Goal: Check status: Check status

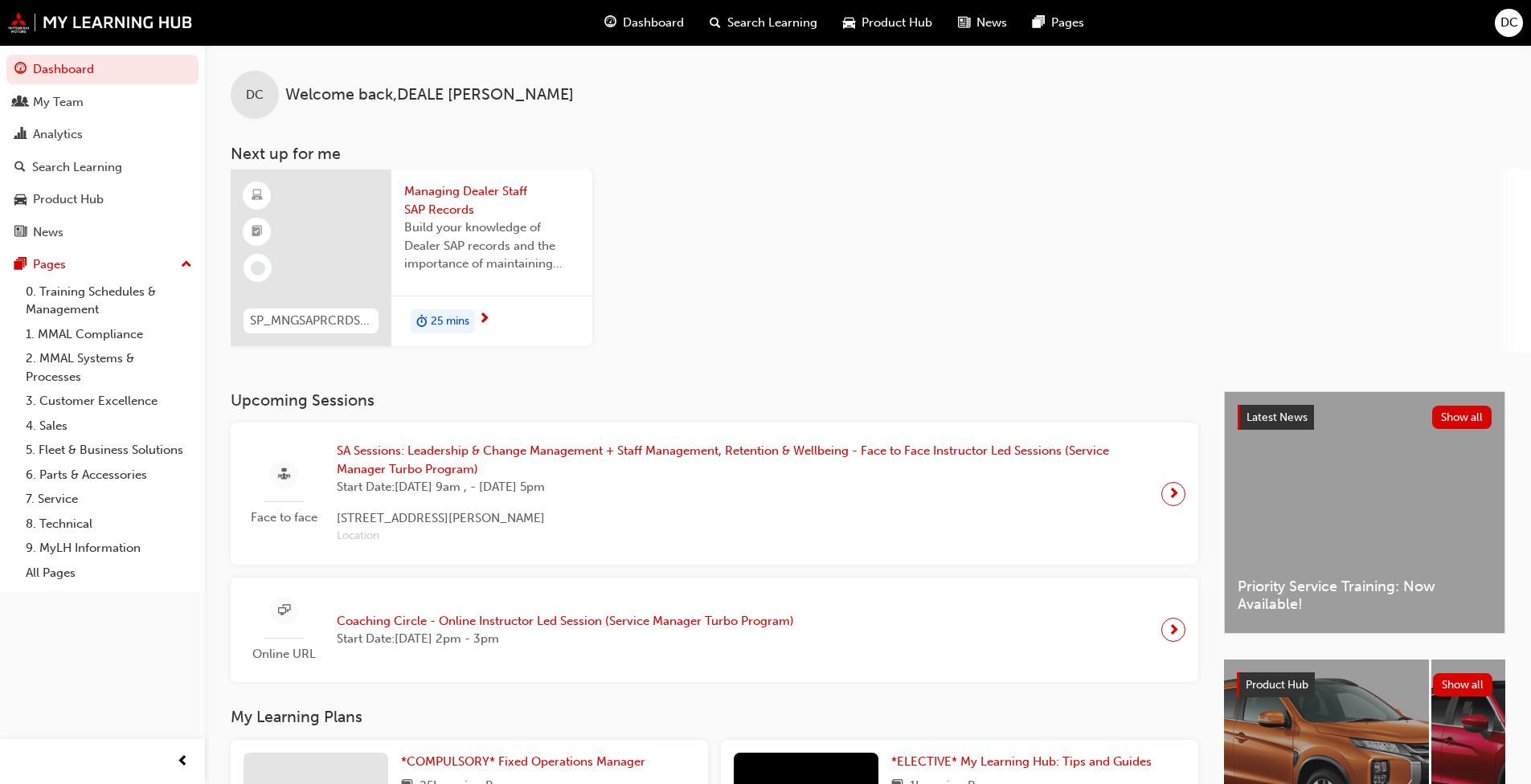
click at [78, 137] on div "Analytics" at bounding box center [58, 134] width 50 height 18
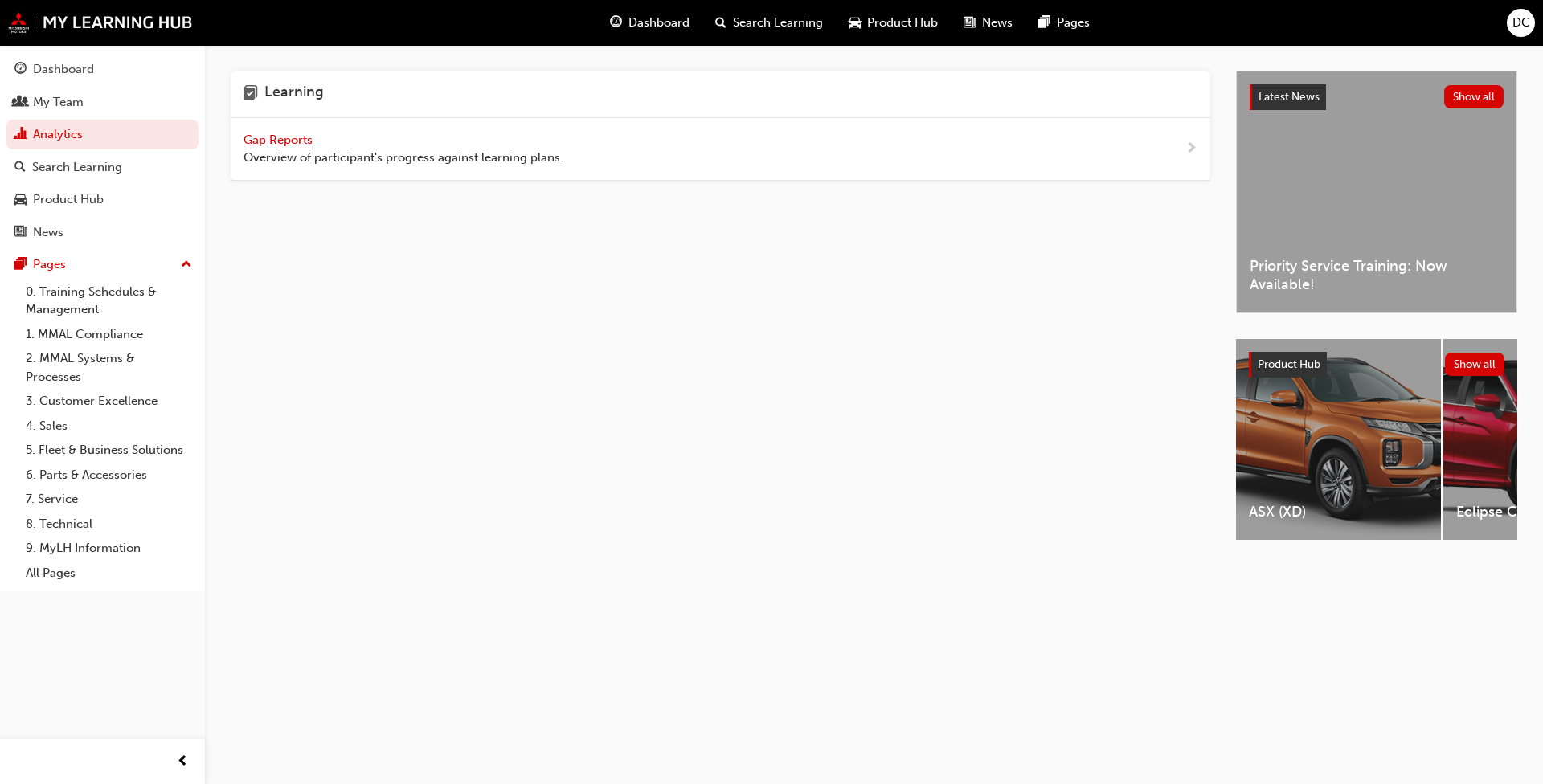
click at [77, 105] on div "My Team" at bounding box center [58, 102] width 51 height 18
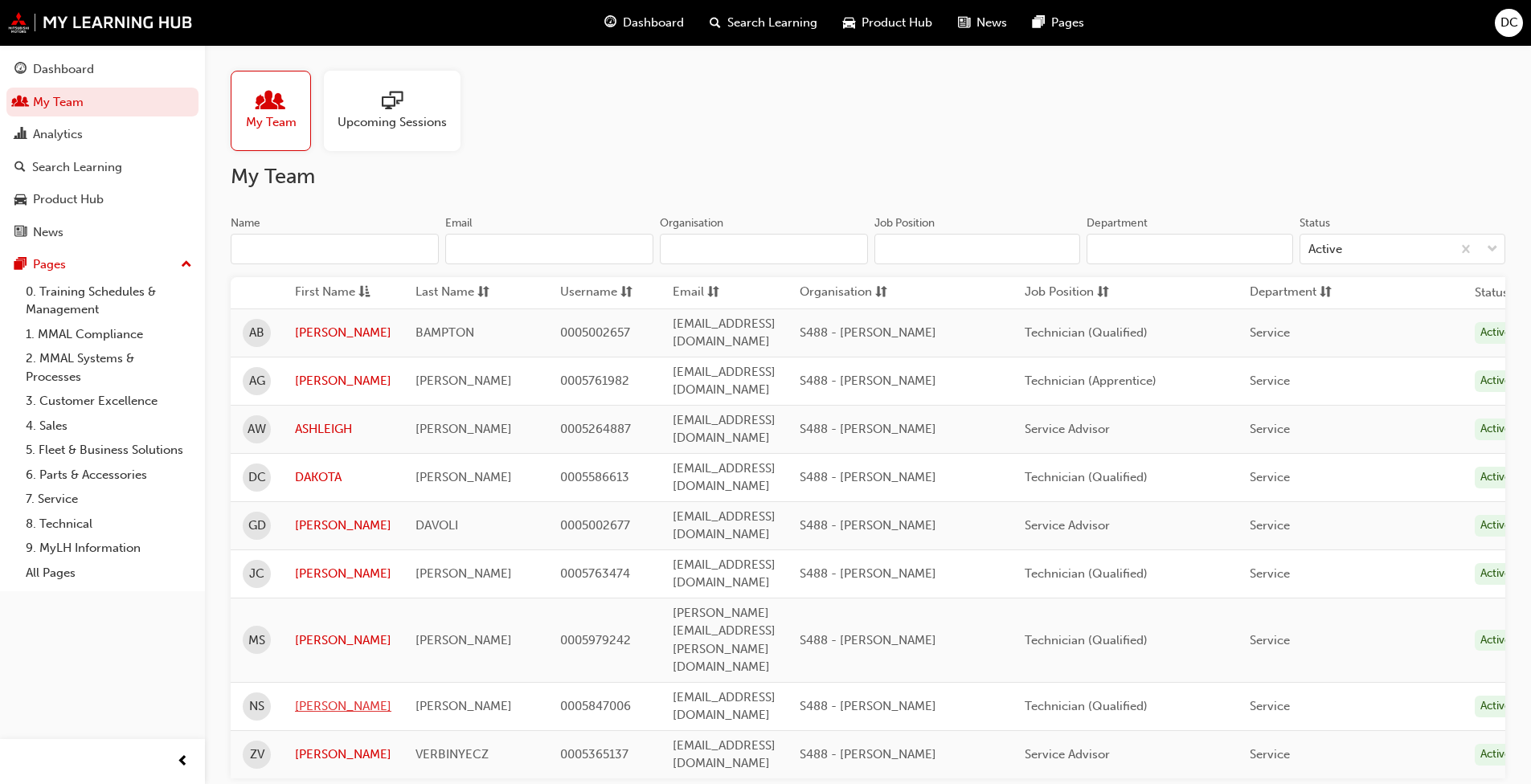
click at [347, 697] on link "[PERSON_NAME]" at bounding box center [343, 706] width 96 height 18
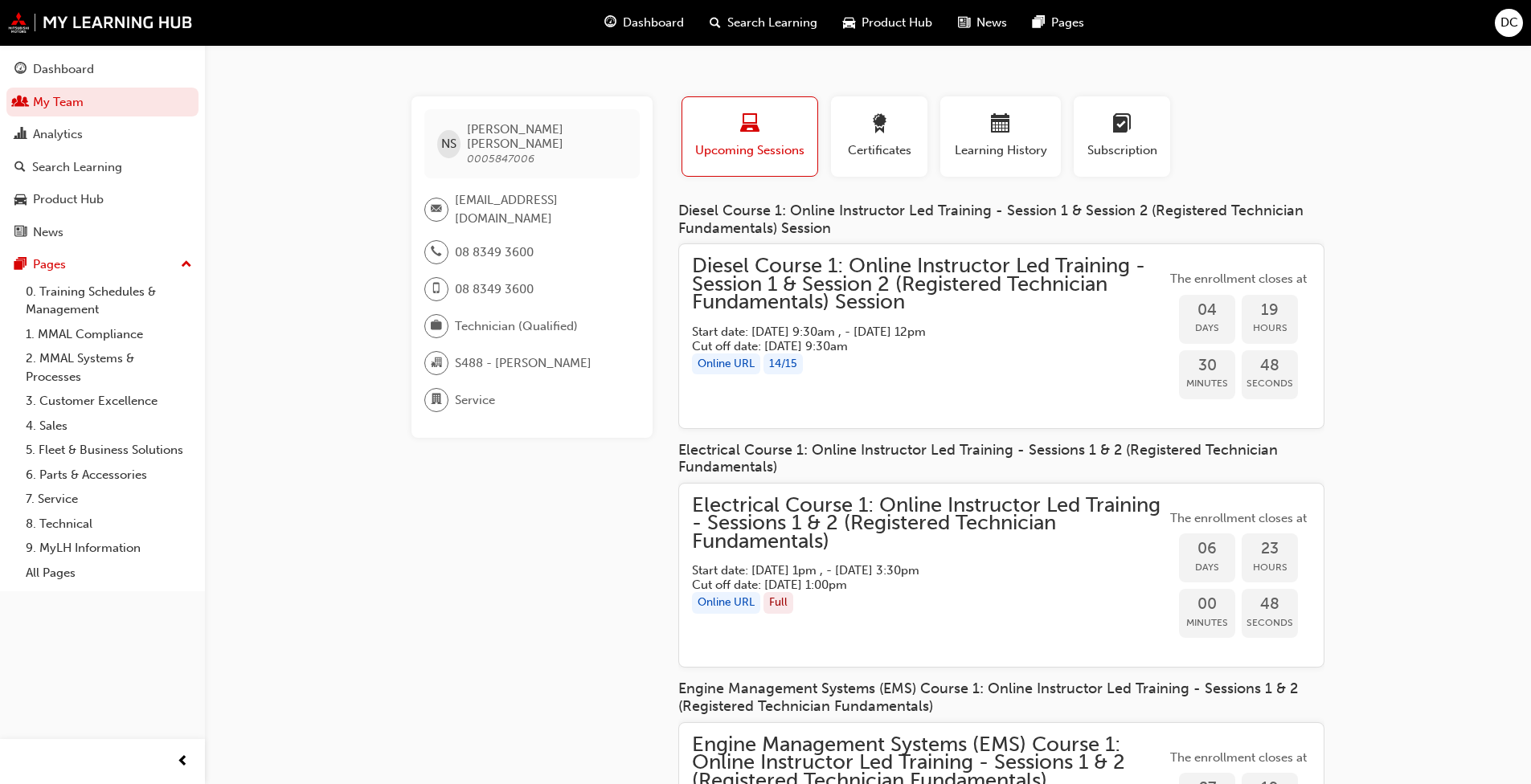
click at [865, 275] on span "Diesel Course 1: Online Instructor Led Training - Session 1 & Session 2 (Regist…" at bounding box center [928, 284] width 474 height 55
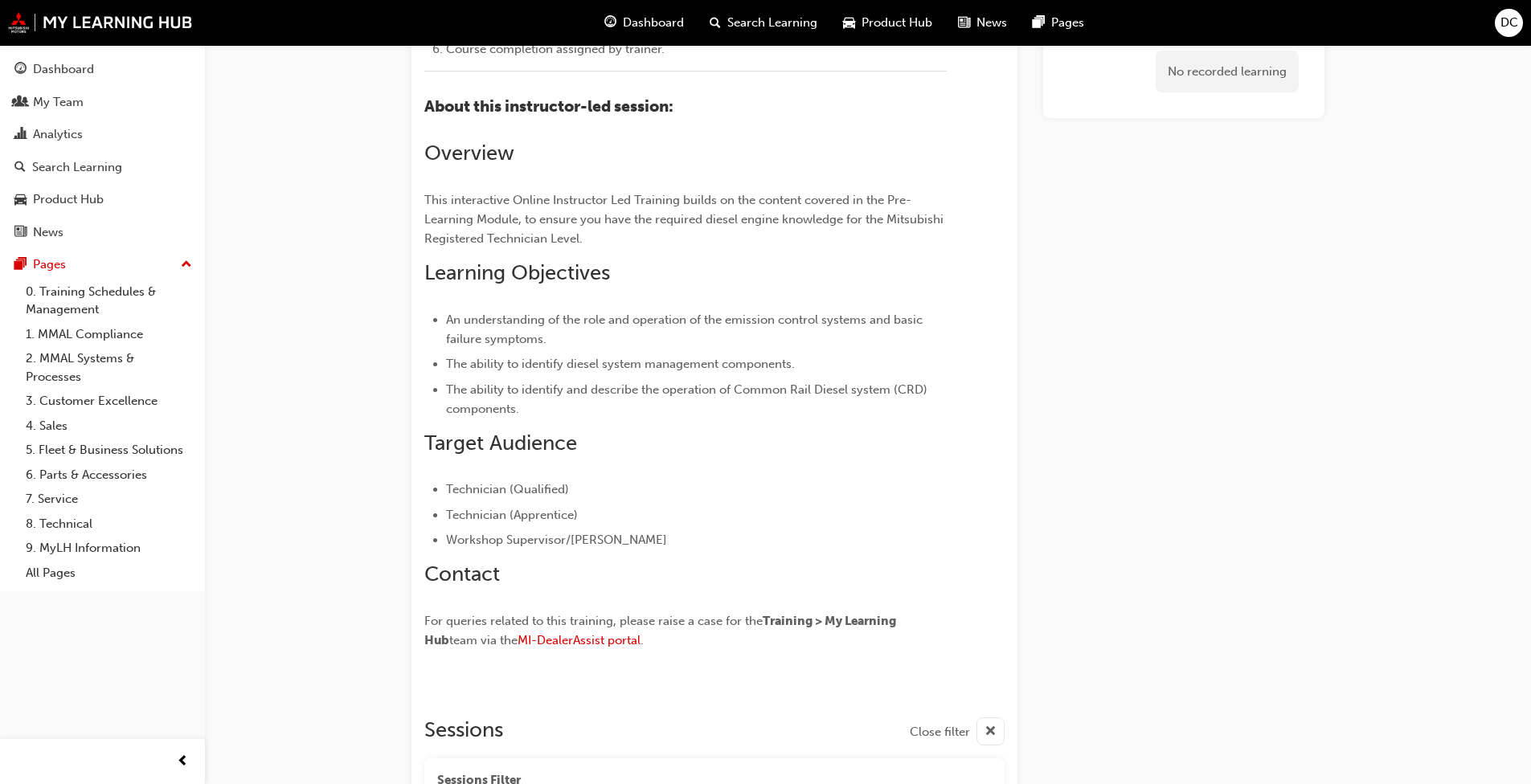
scroll to position [494, 0]
click at [668, 18] on span "Dashboard" at bounding box center [653, 23] width 61 height 18
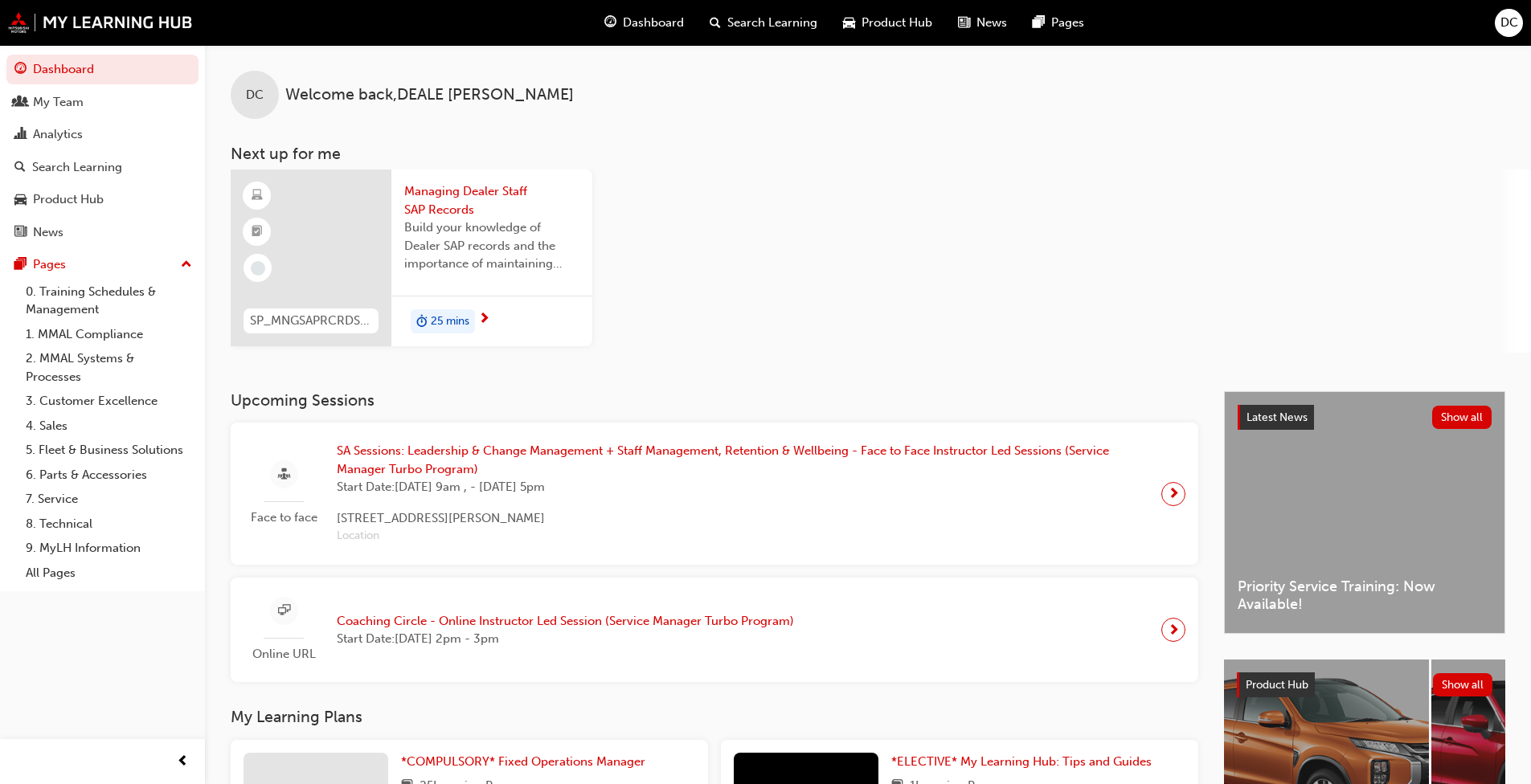
click at [86, 141] on div "Analytics" at bounding box center [102, 135] width 176 height 20
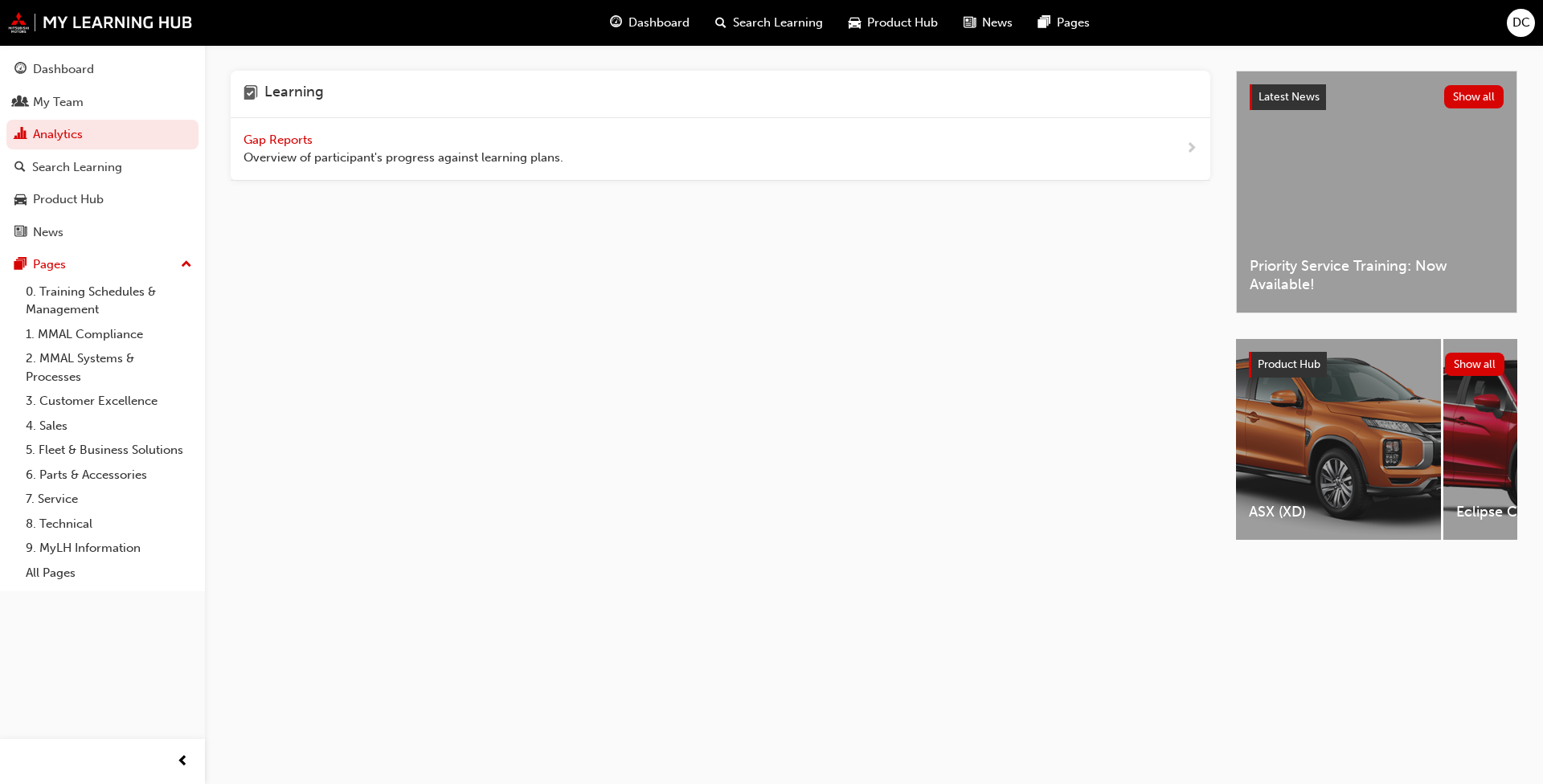
click at [277, 136] on span "Gap Reports" at bounding box center [280, 140] width 72 height 14
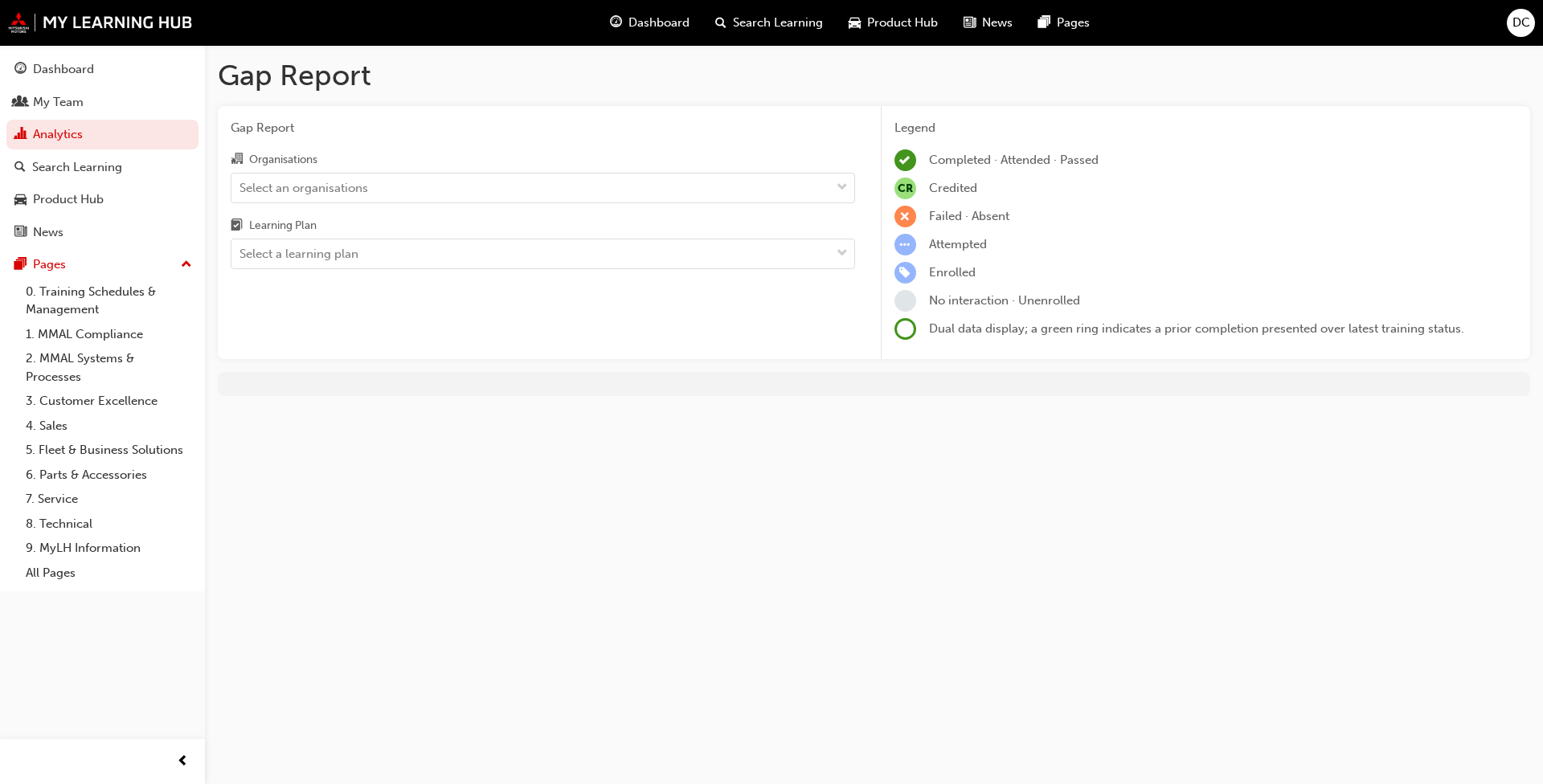
click at [590, 175] on div "Select an organisations" at bounding box center [531, 188] width 599 height 28
click at [241, 180] on input "Organisations Select an organisations" at bounding box center [241, 187] width 2 height 14
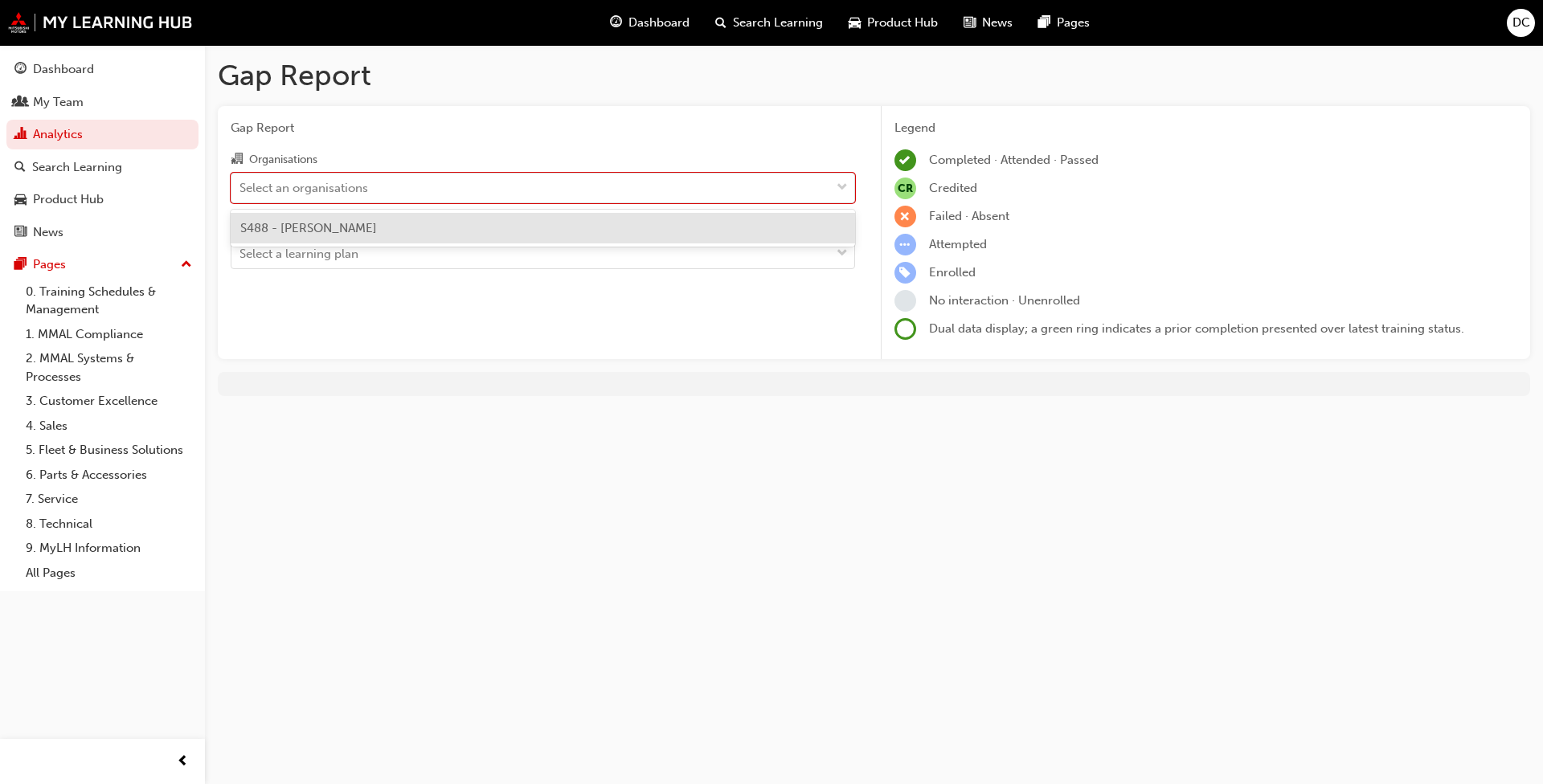
drag, startPoint x: 585, startPoint y: 186, endPoint x: 564, endPoint y: 194, distance: 22.5
click at [585, 186] on div "Select an organisations" at bounding box center [531, 188] width 599 height 28
click at [241, 186] on input "Organisations option S488 - Agostino Mitsubishi focused, 1 of 1. 1 result avail…" at bounding box center [241, 187] width 2 height 14
click at [494, 184] on div "Select an organisations" at bounding box center [531, 188] width 599 height 28
click at [241, 184] on input "Organisations option S488 - Agostino Mitsubishi focused, 1 of 1. 1 result avail…" at bounding box center [241, 187] width 2 height 14
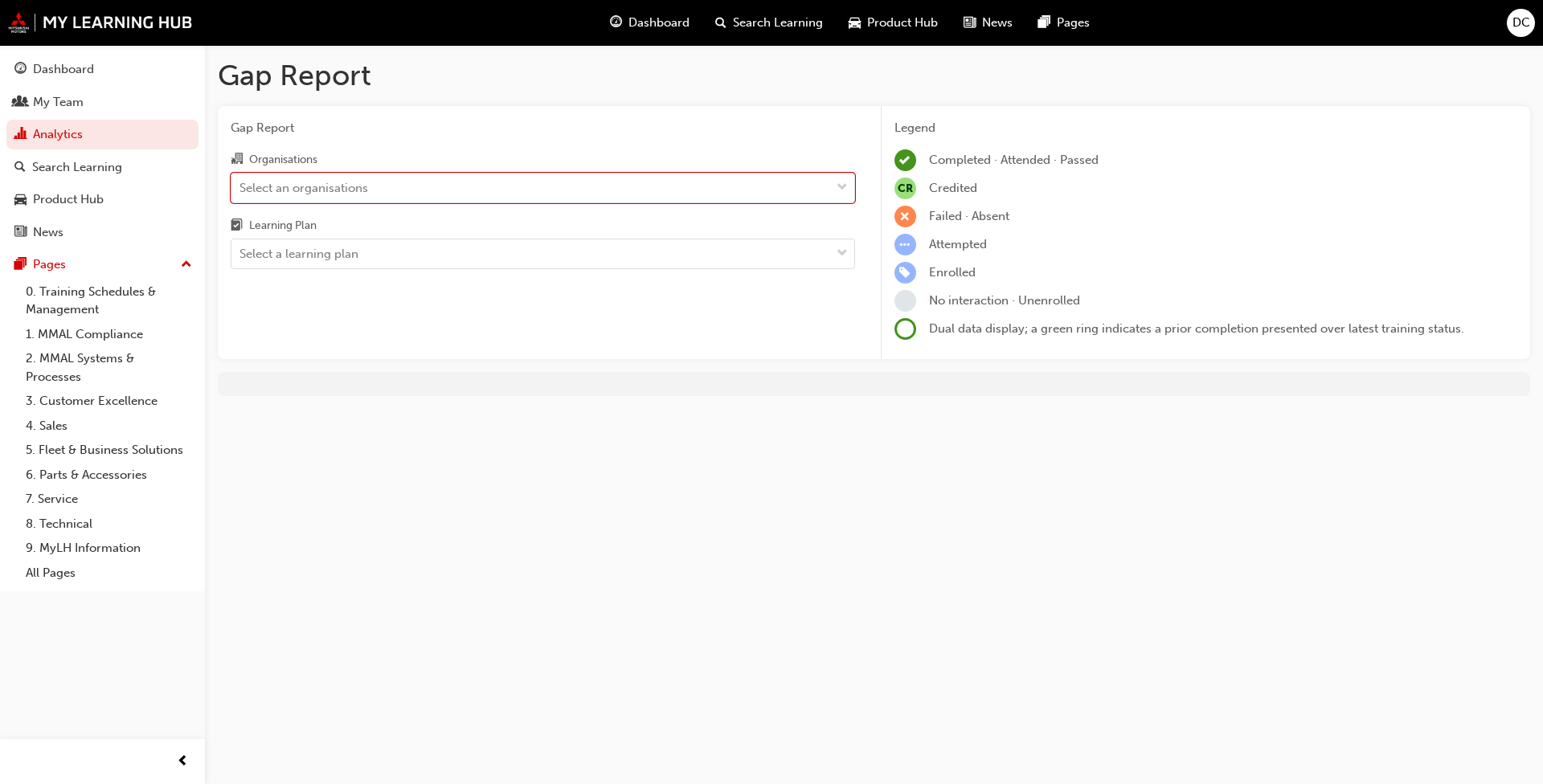
click at [830, 191] on div at bounding box center [842, 188] width 24 height 29
click at [241, 191] on input "Organisations 0 results available. Select is focused ,type to refine list, pres…" at bounding box center [241, 187] width 2 height 14
click at [347, 191] on div "Select an organisations" at bounding box center [304, 187] width 129 height 18
click at [241, 191] on input "Organisations 0 results available. Select is focused ,type to refine list, pres…" at bounding box center [241, 187] width 2 height 14
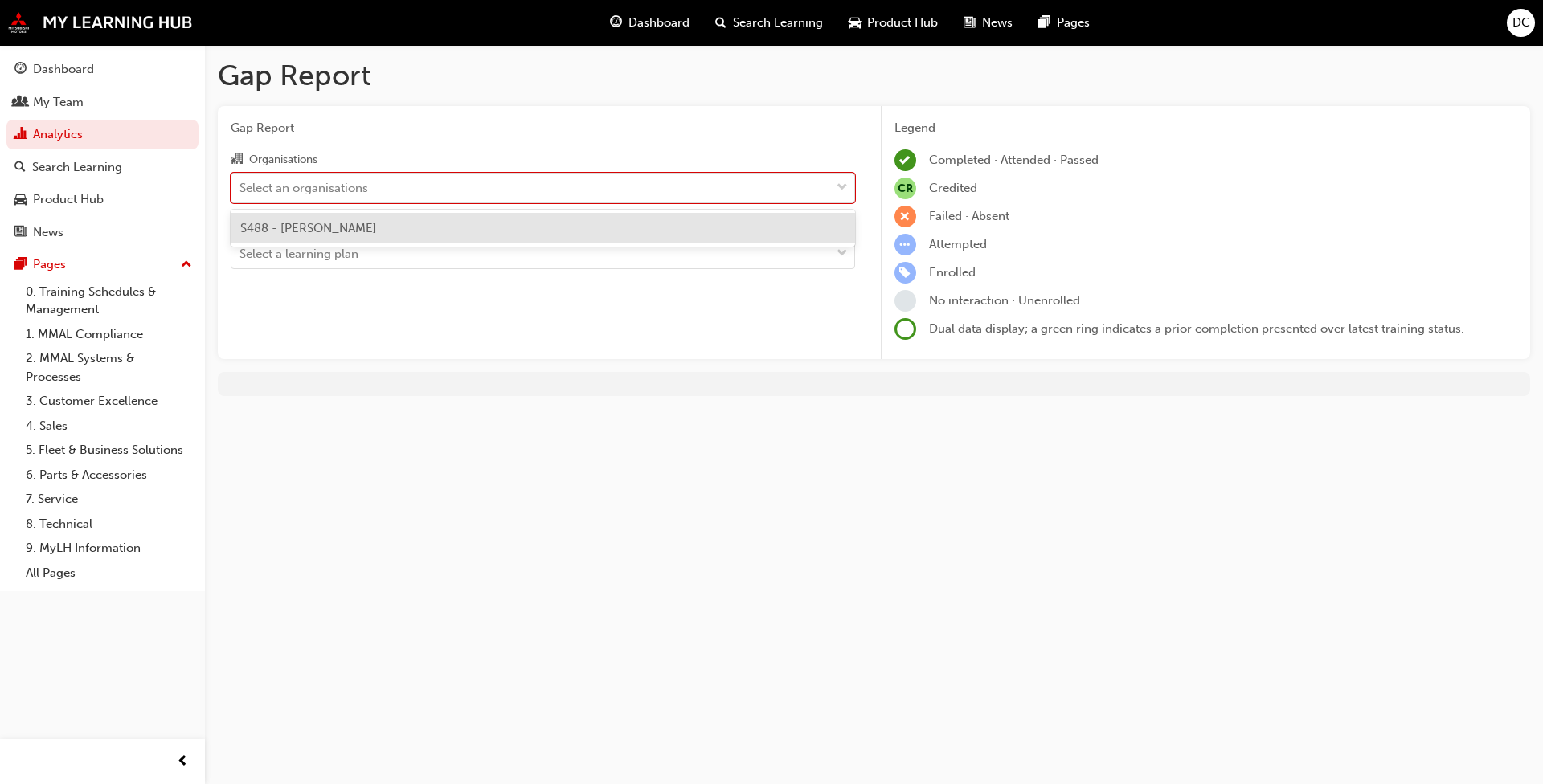
click at [328, 218] on div "S488 - [PERSON_NAME]" at bounding box center [543, 228] width 625 height 31
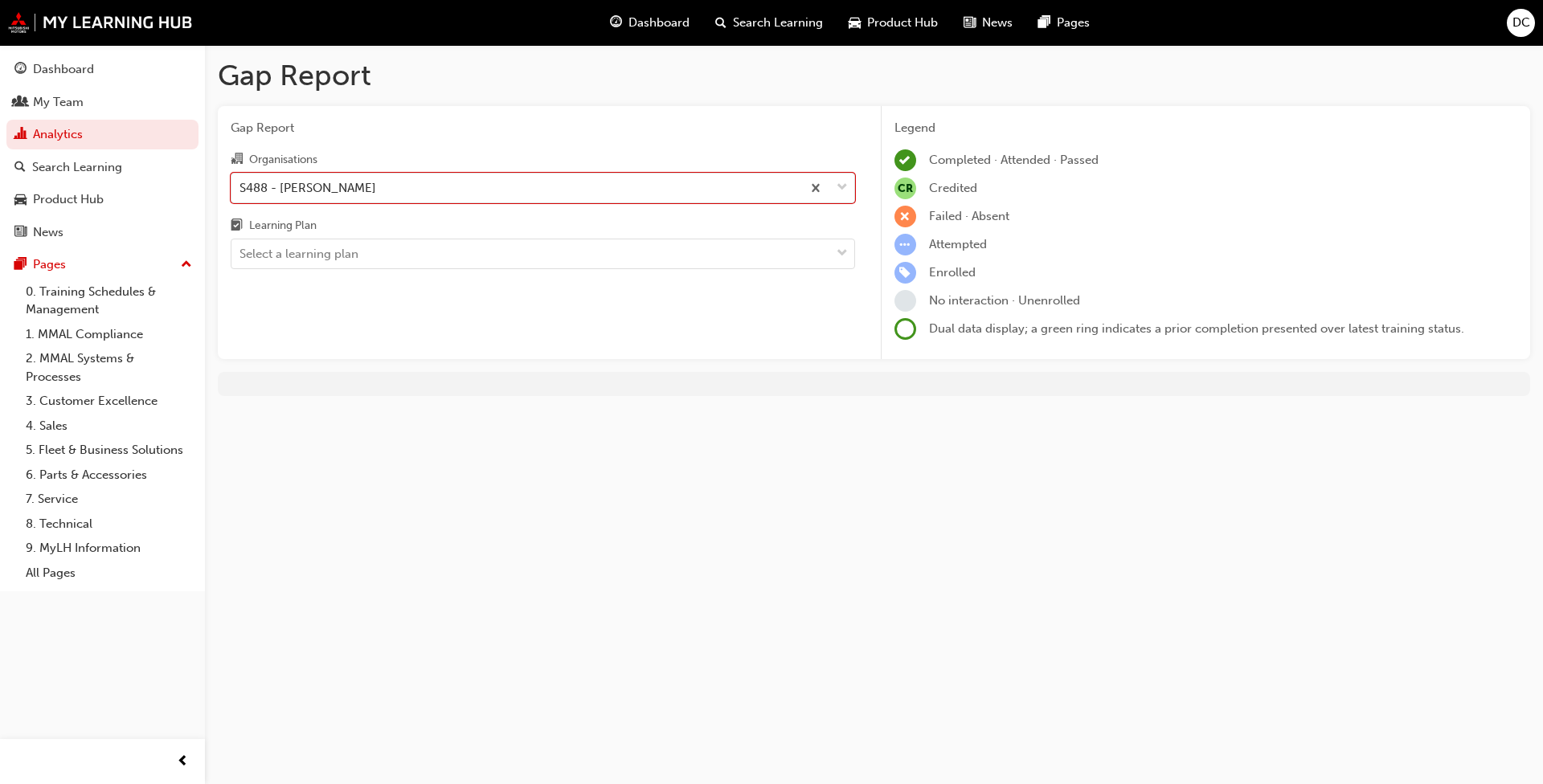
click at [840, 252] on span "down-icon" at bounding box center [841, 254] width 11 height 21
click at [241, 252] on input "Learning Plan Select a learning plan" at bounding box center [241, 254] width 2 height 14
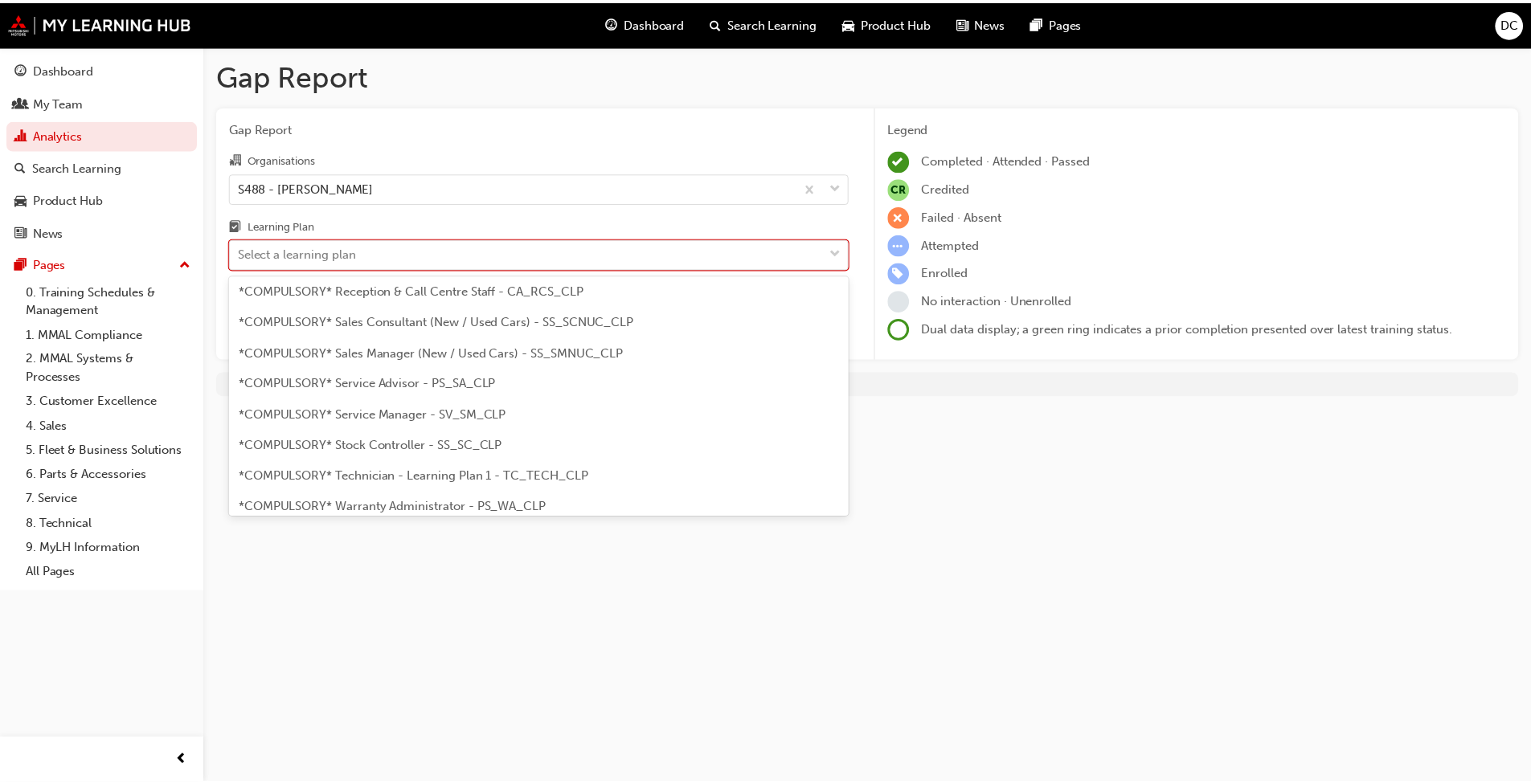
scroll to position [481, 0]
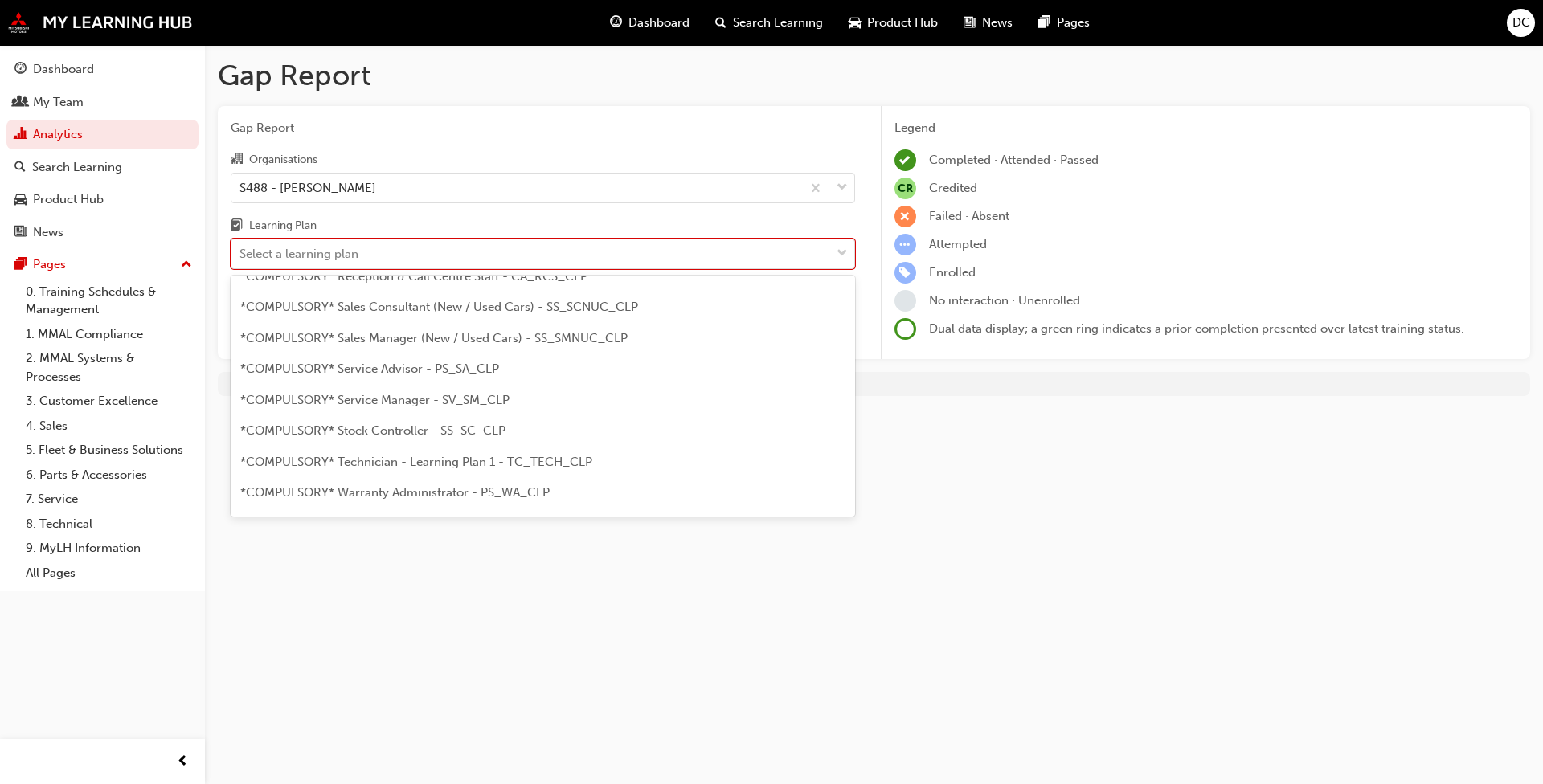
click at [420, 466] on span "*COMPULSORY* Technician - Learning Plan 1 - TC_TECH_CLP" at bounding box center [416, 461] width 352 height 14
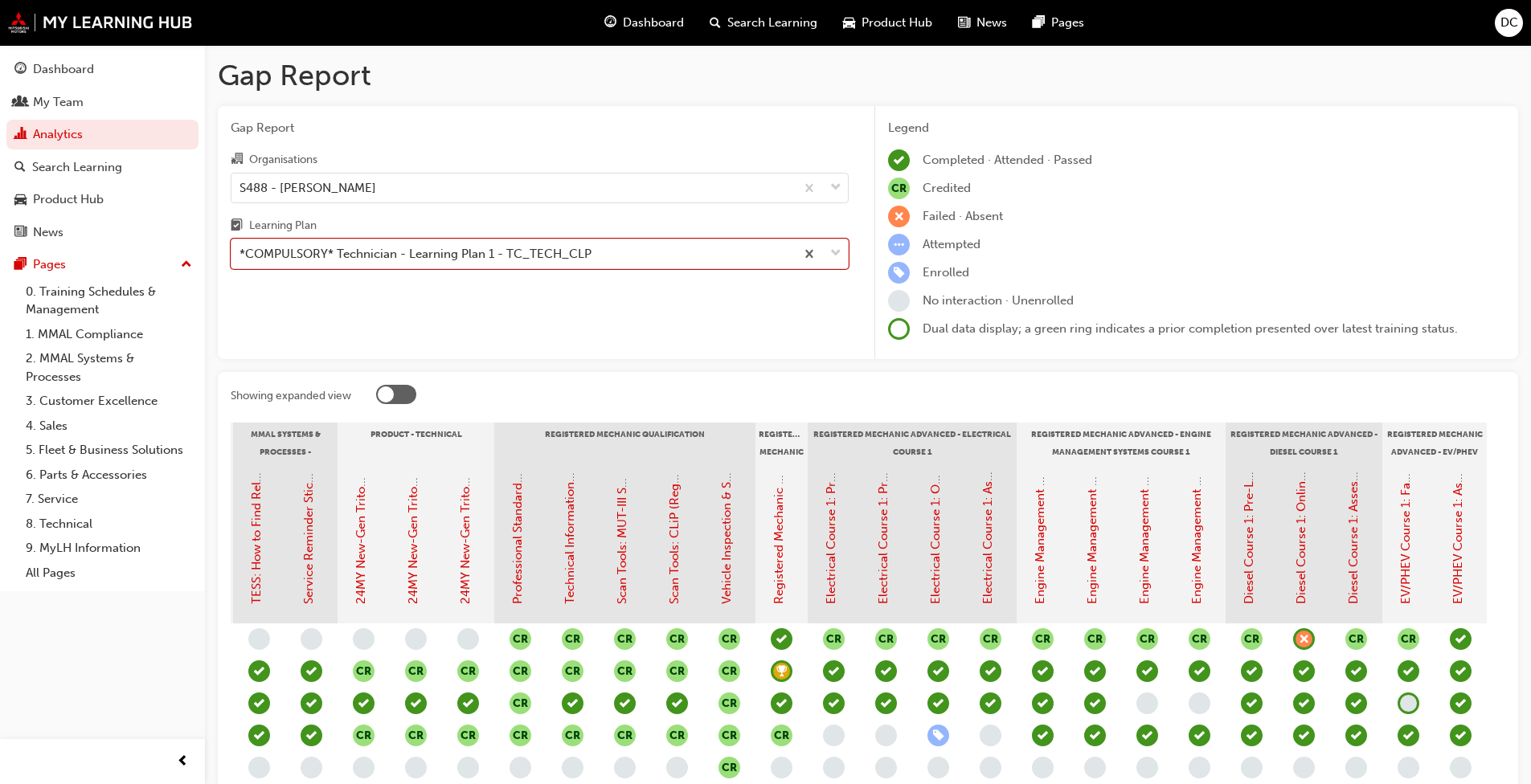
click at [80, 80] on link "Dashboard" at bounding box center [102, 70] width 192 height 30
